Goal: Complete application form

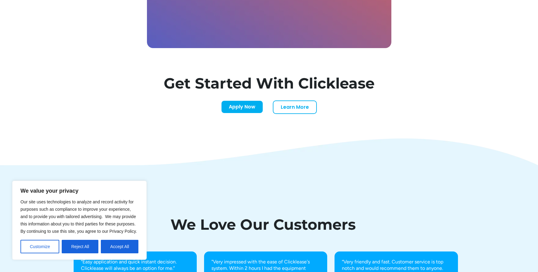
scroll to position [1905, 0]
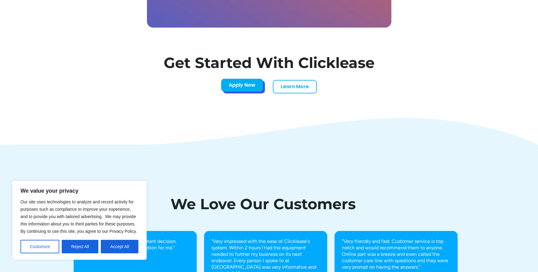
click at [246, 85] on link "Apply Now" at bounding box center [242, 85] width 42 height 13
